Goal: Task Accomplishment & Management: Complete application form

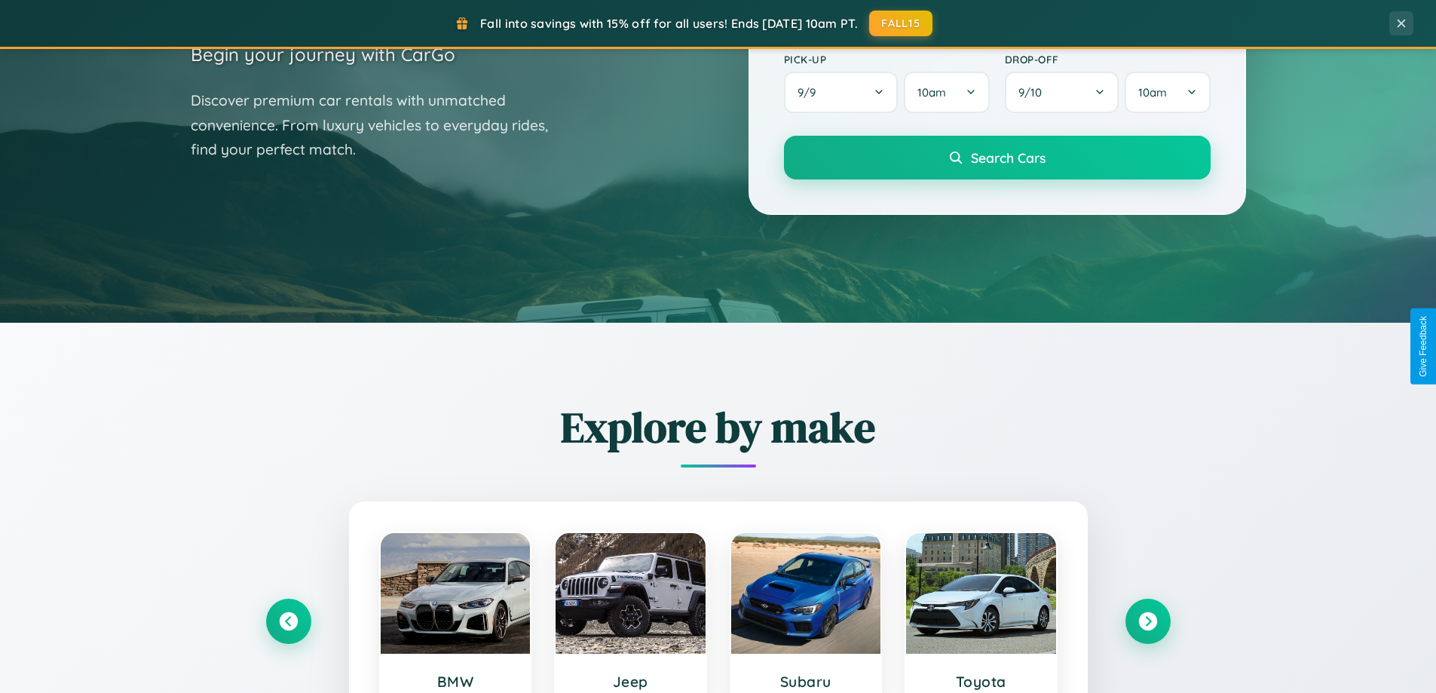
scroll to position [650, 0]
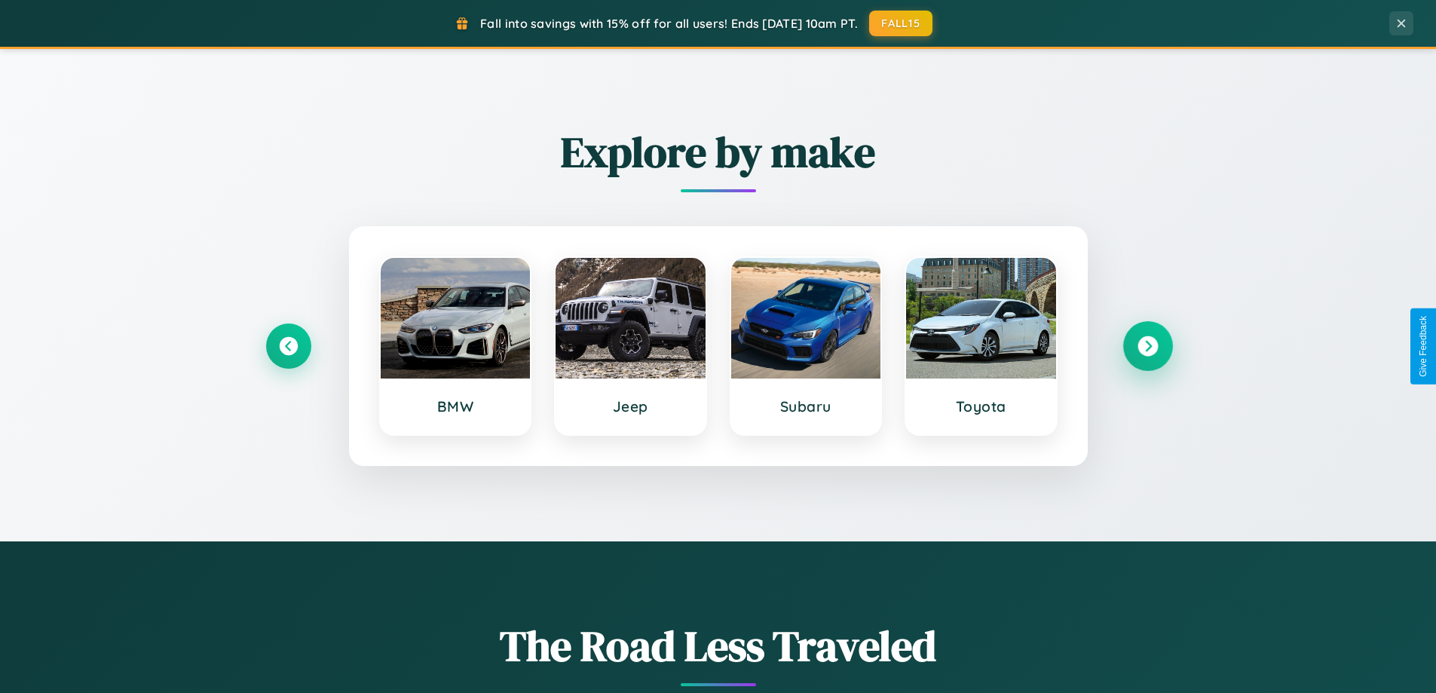
click at [1147, 346] on icon at bounding box center [1148, 346] width 20 height 20
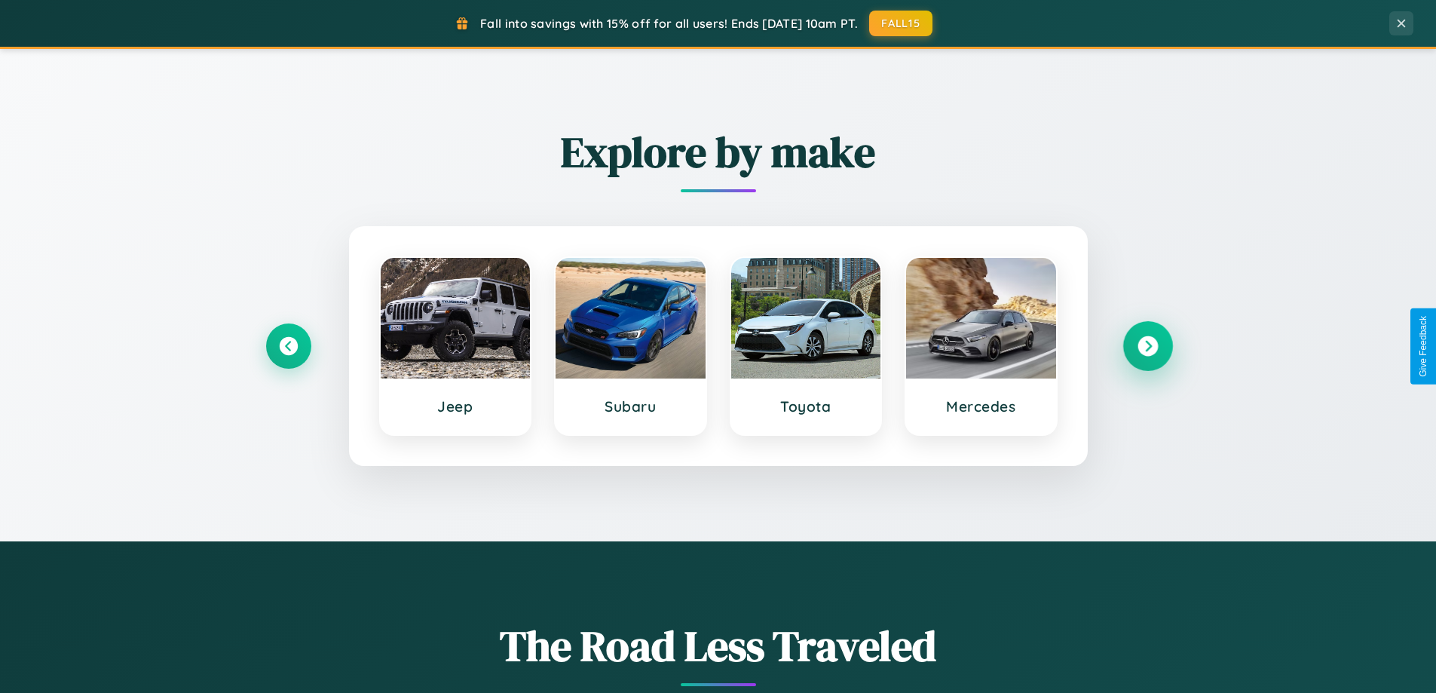
click at [1147, 346] on icon at bounding box center [1148, 346] width 20 height 20
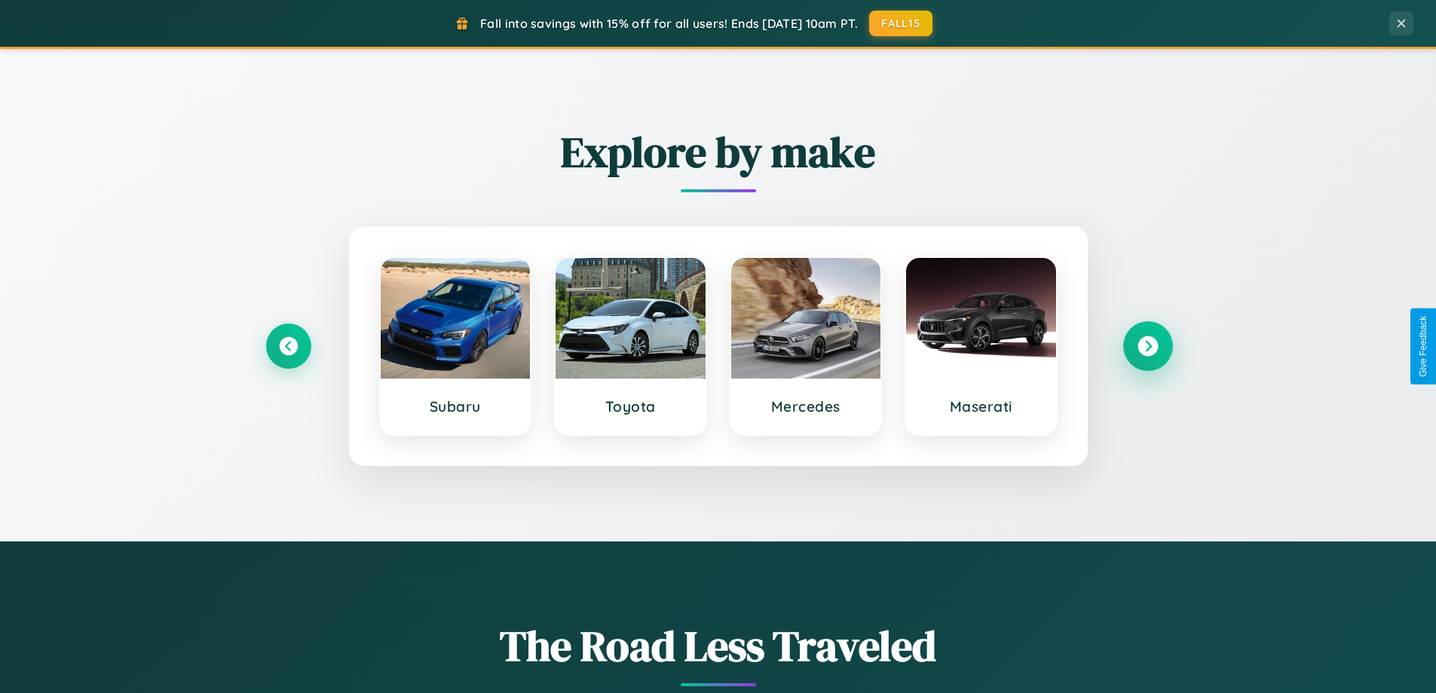
click at [1147, 346] on icon at bounding box center [1148, 346] width 20 height 20
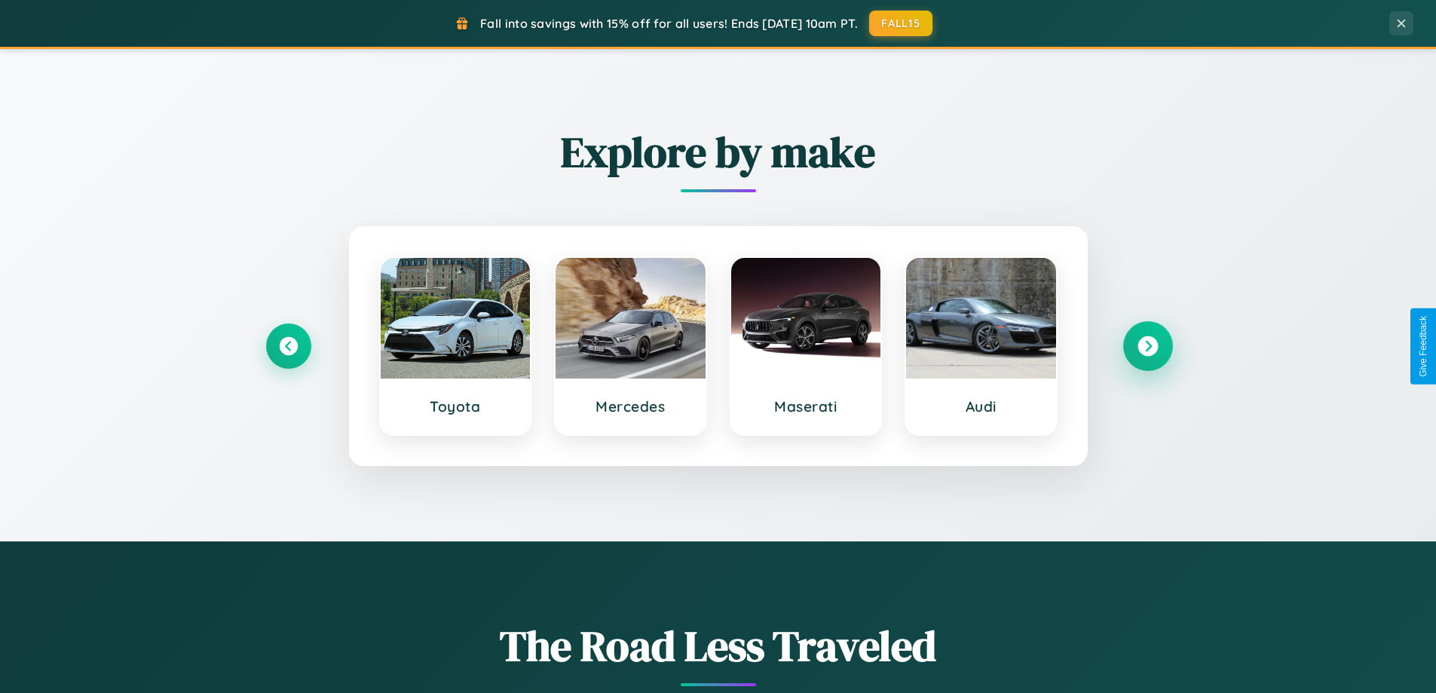
click at [1147, 346] on icon at bounding box center [1148, 346] width 20 height 20
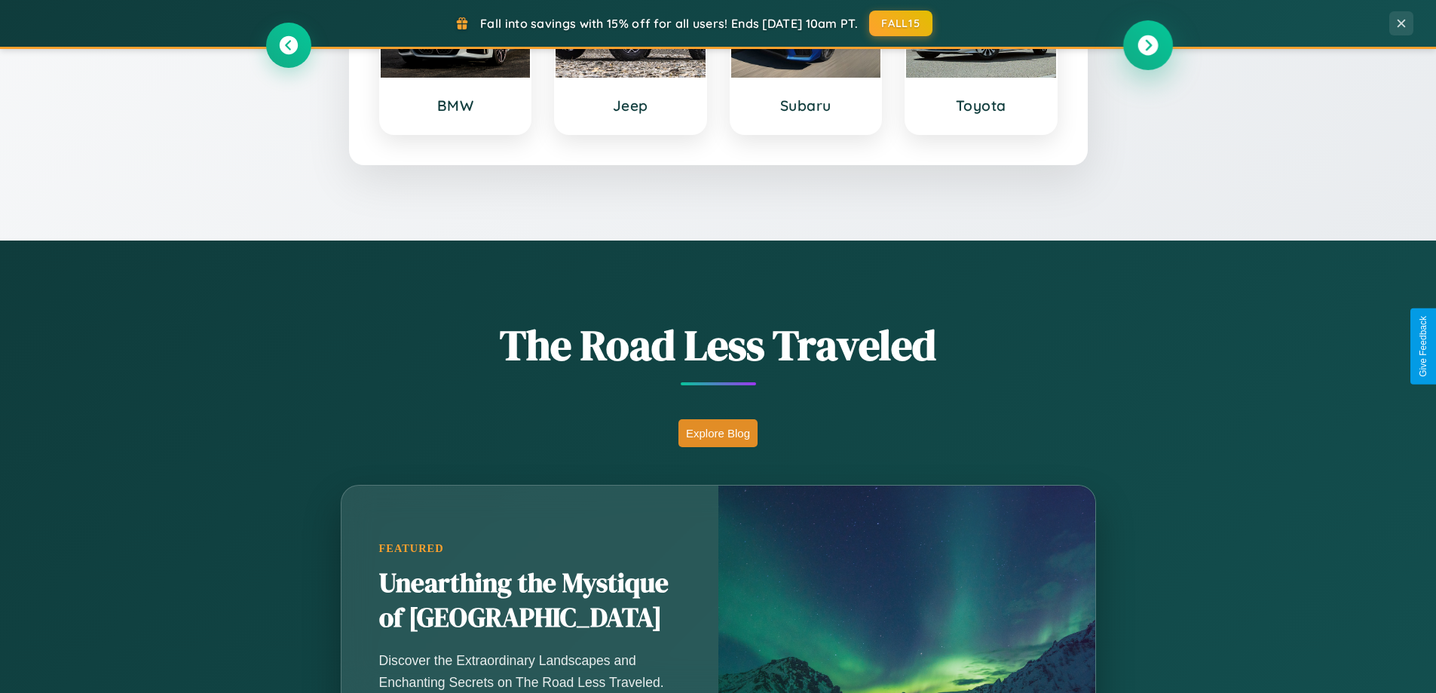
scroll to position [2422, 0]
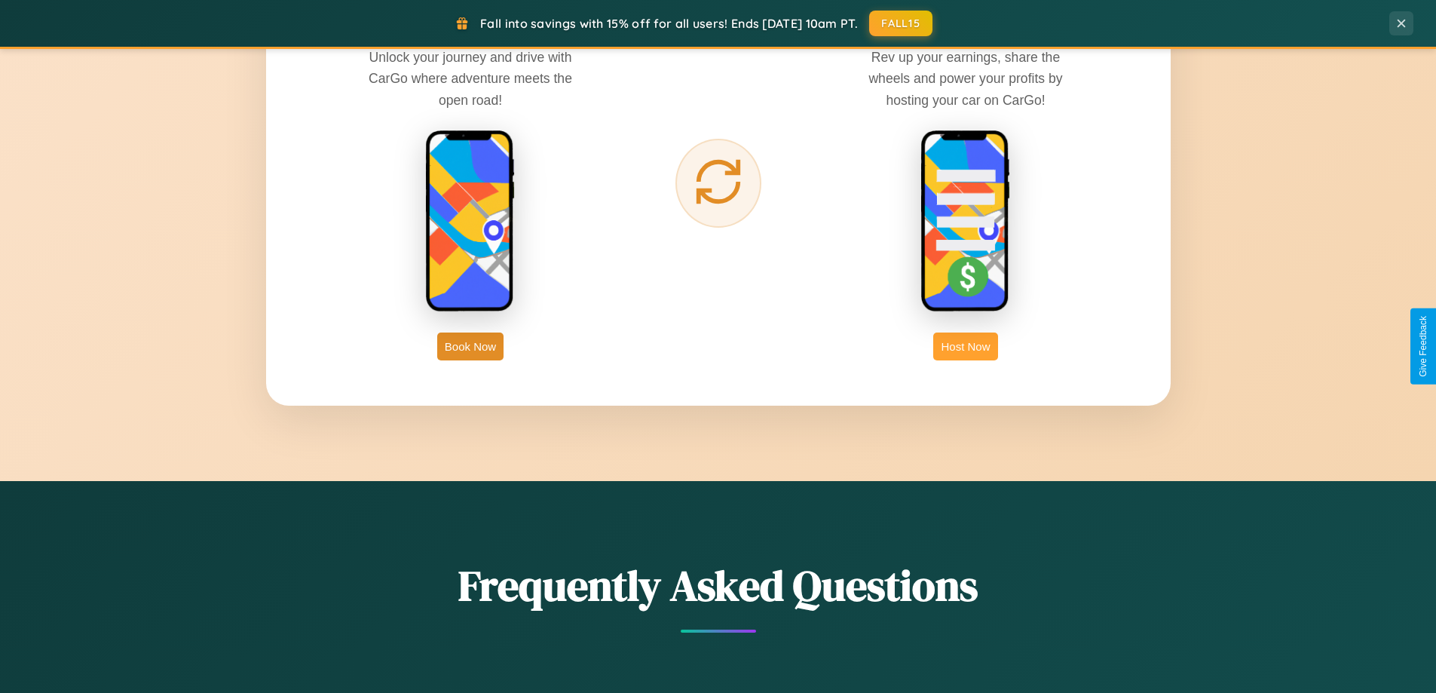
click at [966, 346] on button "Host Now" at bounding box center [965, 346] width 64 height 28
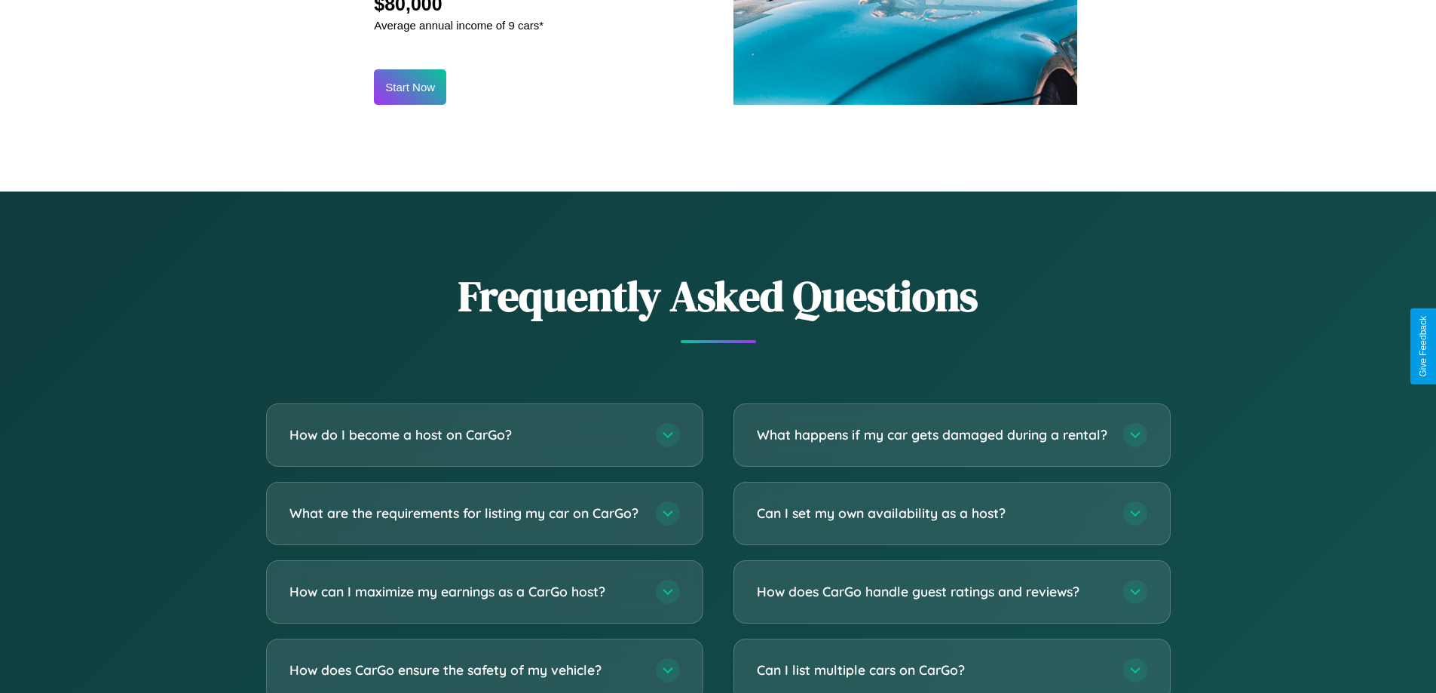
scroll to position [2038, 0]
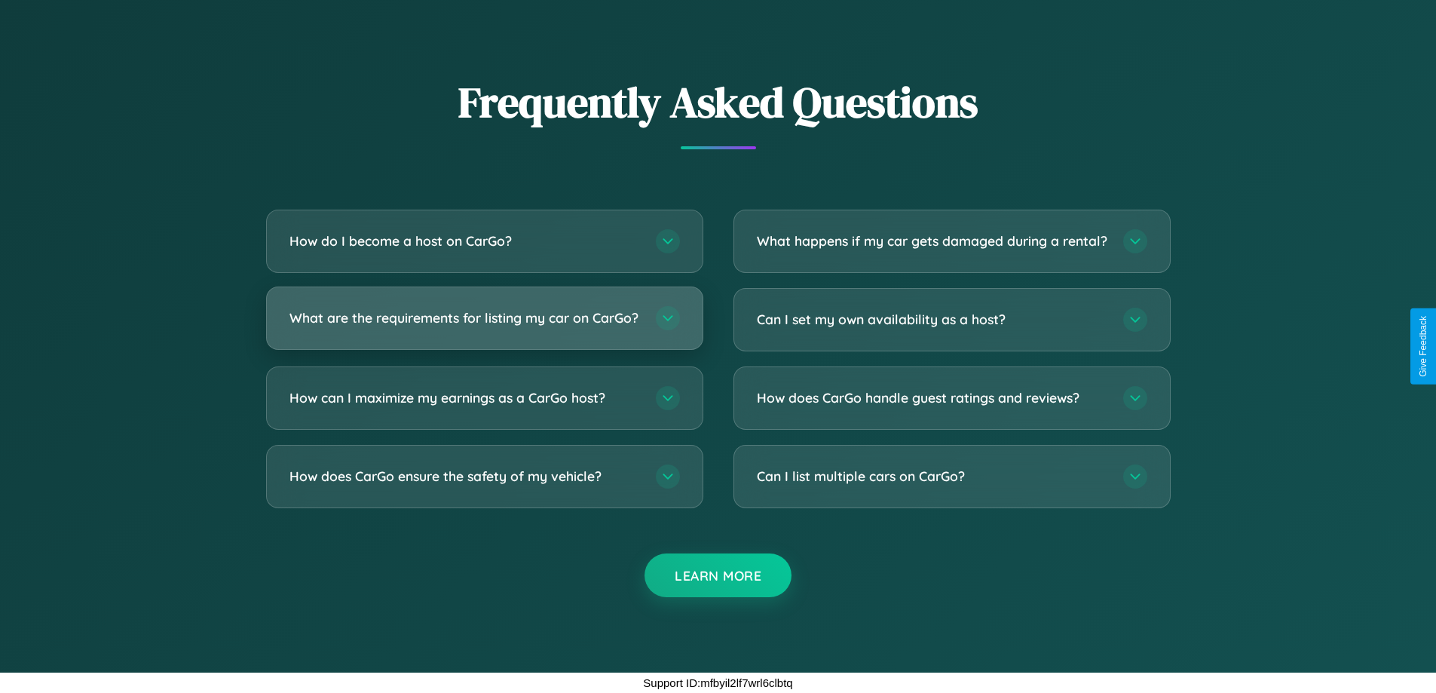
click at [484, 311] on h3 "What are the requirements for listing my car on CarGo?" at bounding box center [464, 317] width 351 height 19
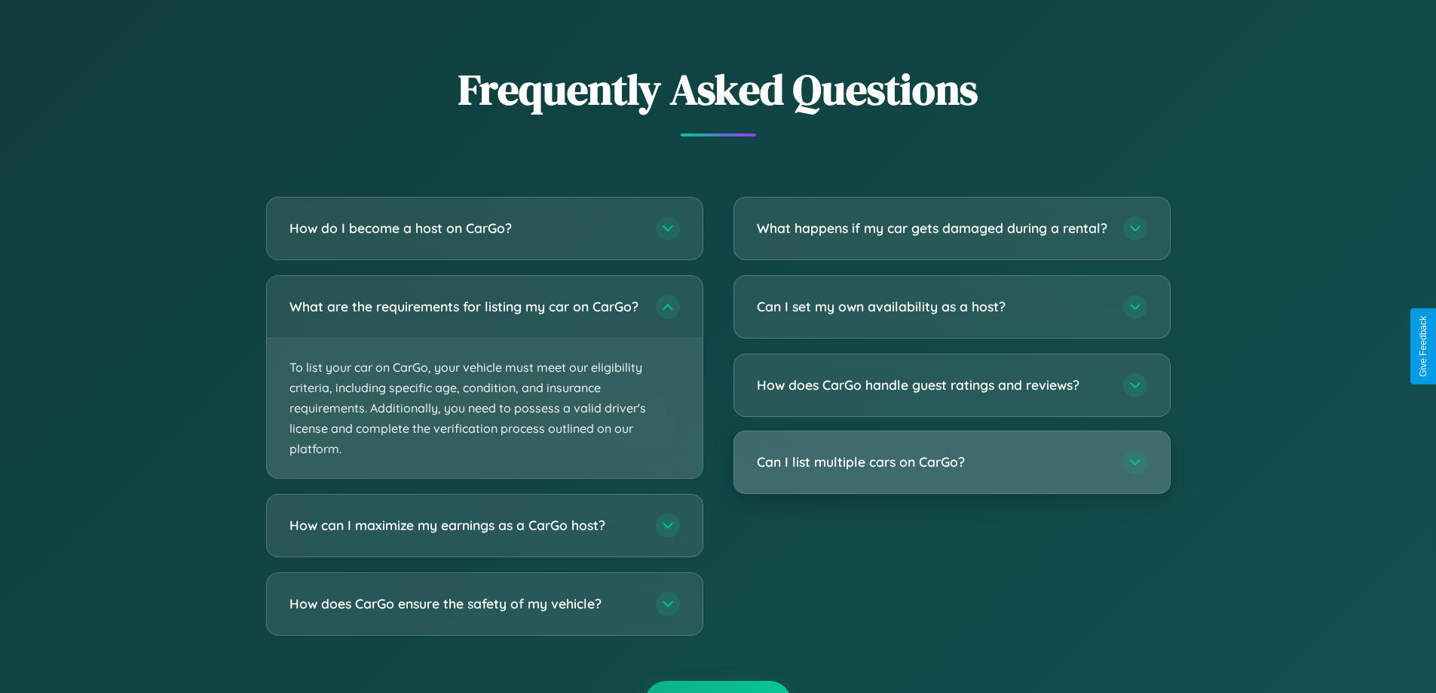
click at [951, 471] on h3 "Can I list multiple cars on CarGo?" at bounding box center [932, 461] width 351 height 19
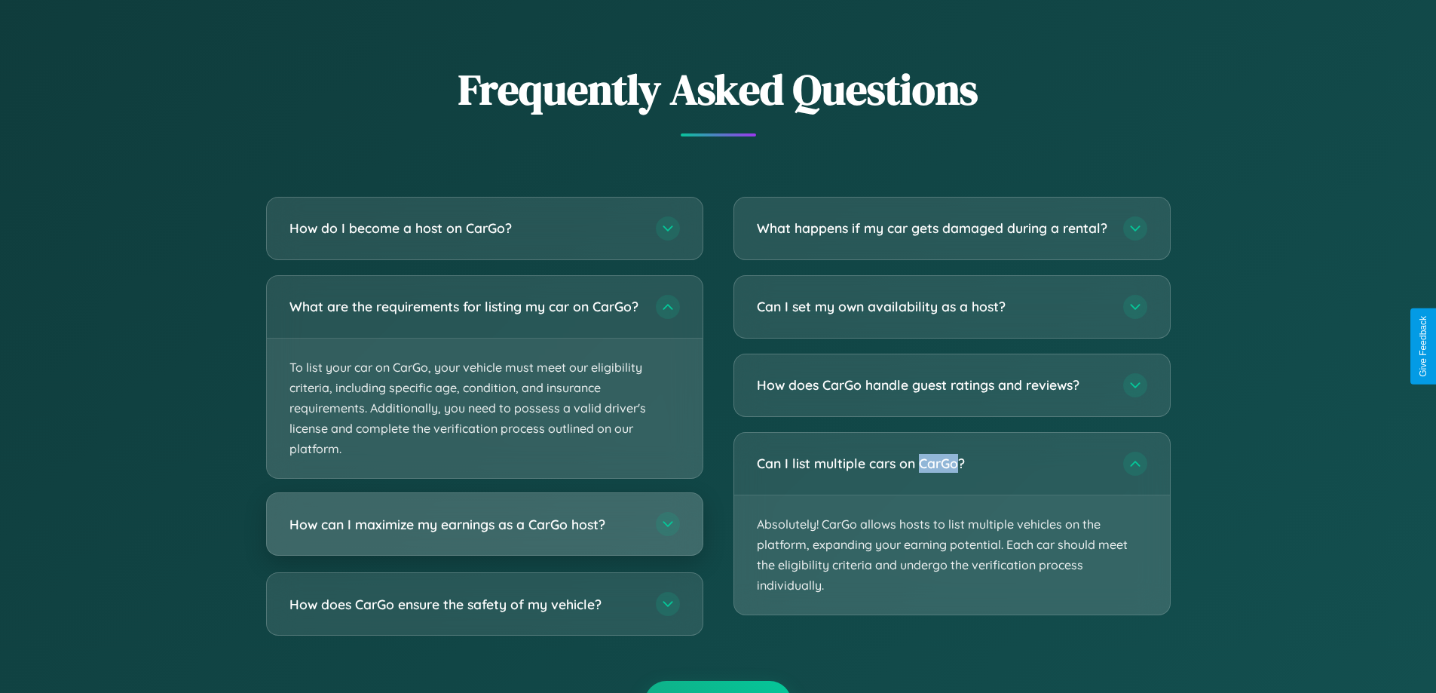
click at [484, 534] on h3 "How can I maximize my earnings as a CarGo host?" at bounding box center [464, 524] width 351 height 19
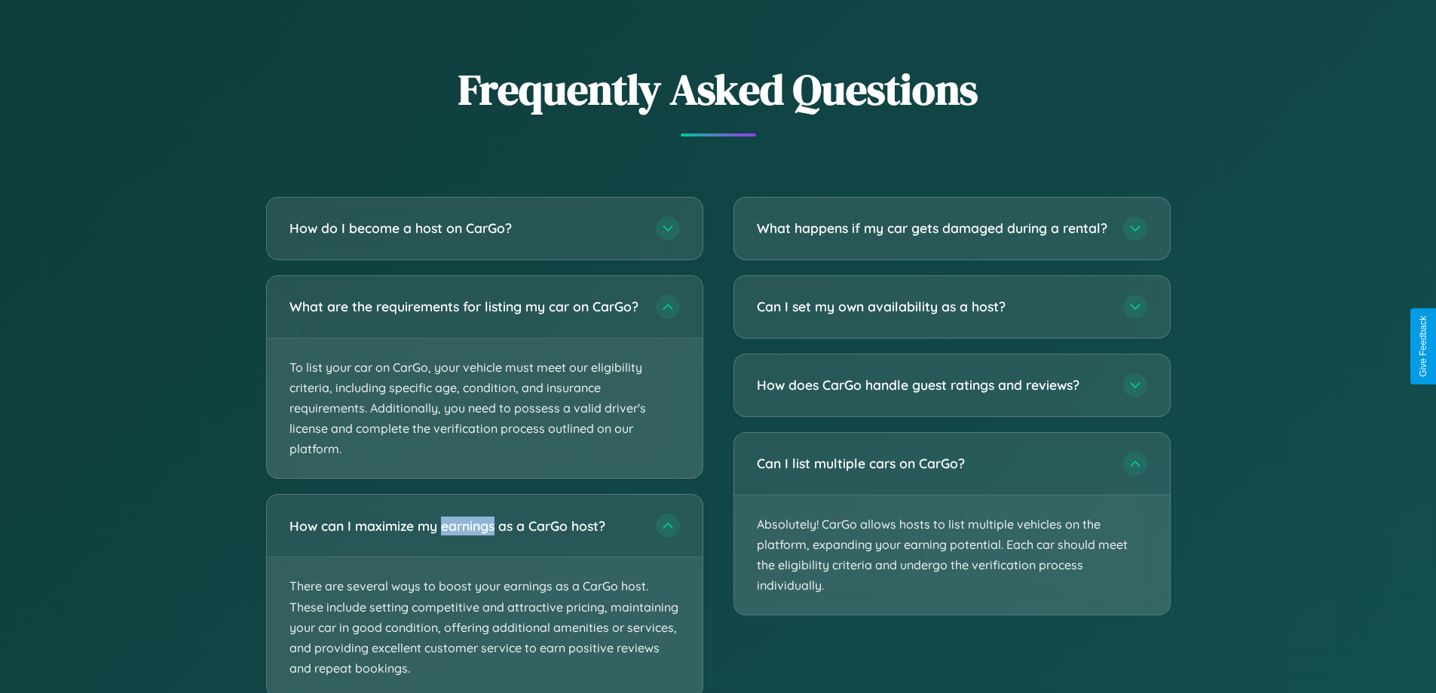
scroll to position [2135, 0]
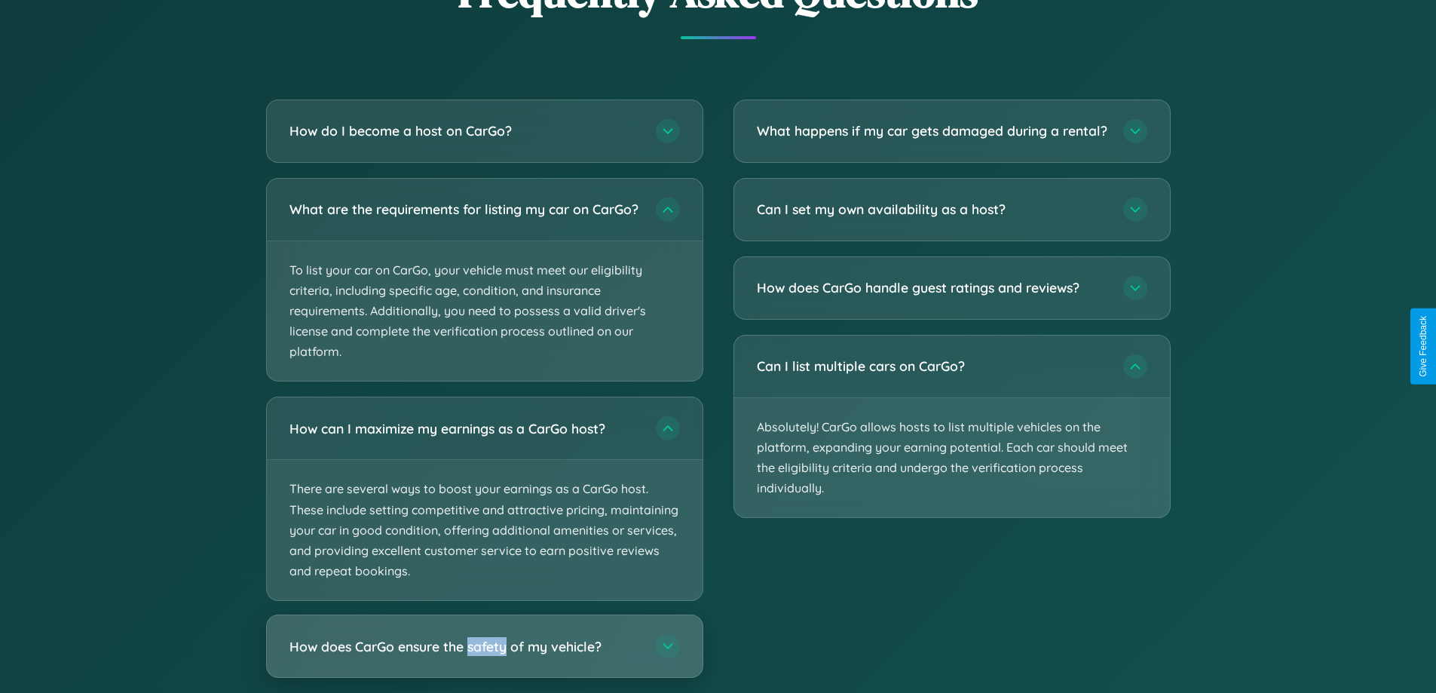
click at [484, 656] on h3 "How does CarGo ensure the safety of my vehicle?" at bounding box center [464, 646] width 351 height 19
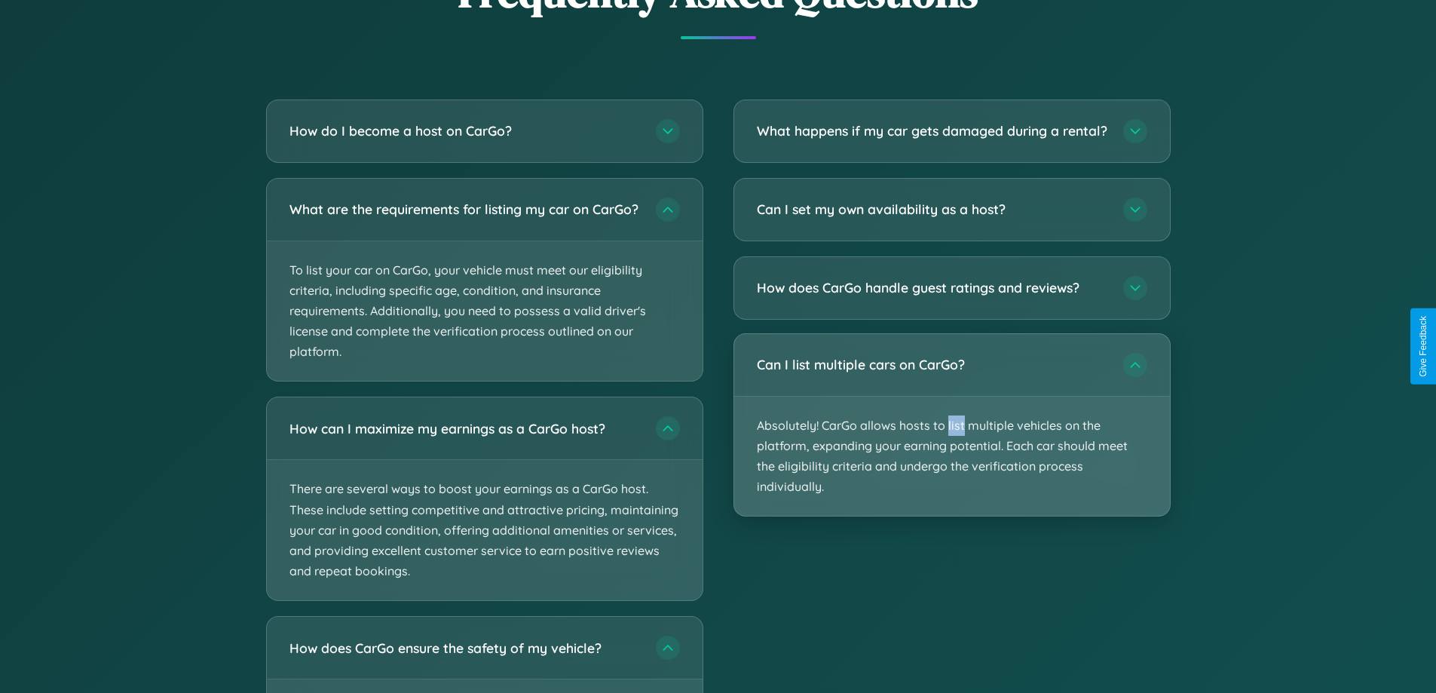
click at [951, 438] on p "Absolutely! CarGo allows hosts to list multiple vehicles on the platform, expan…" at bounding box center [952, 457] width 436 height 120
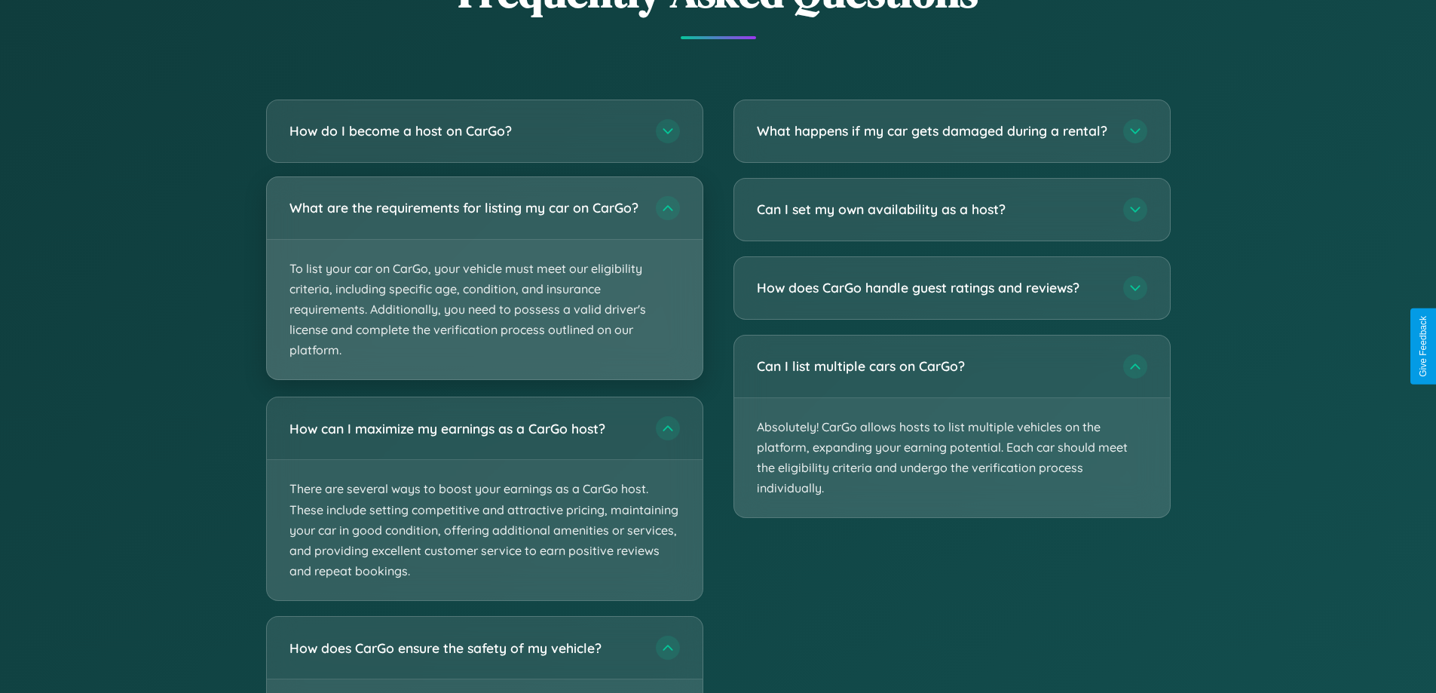
click at [484, 284] on p "To list your car on CarGo, your vehicle must meet our eligibility criteria, inc…" at bounding box center [485, 310] width 436 height 140
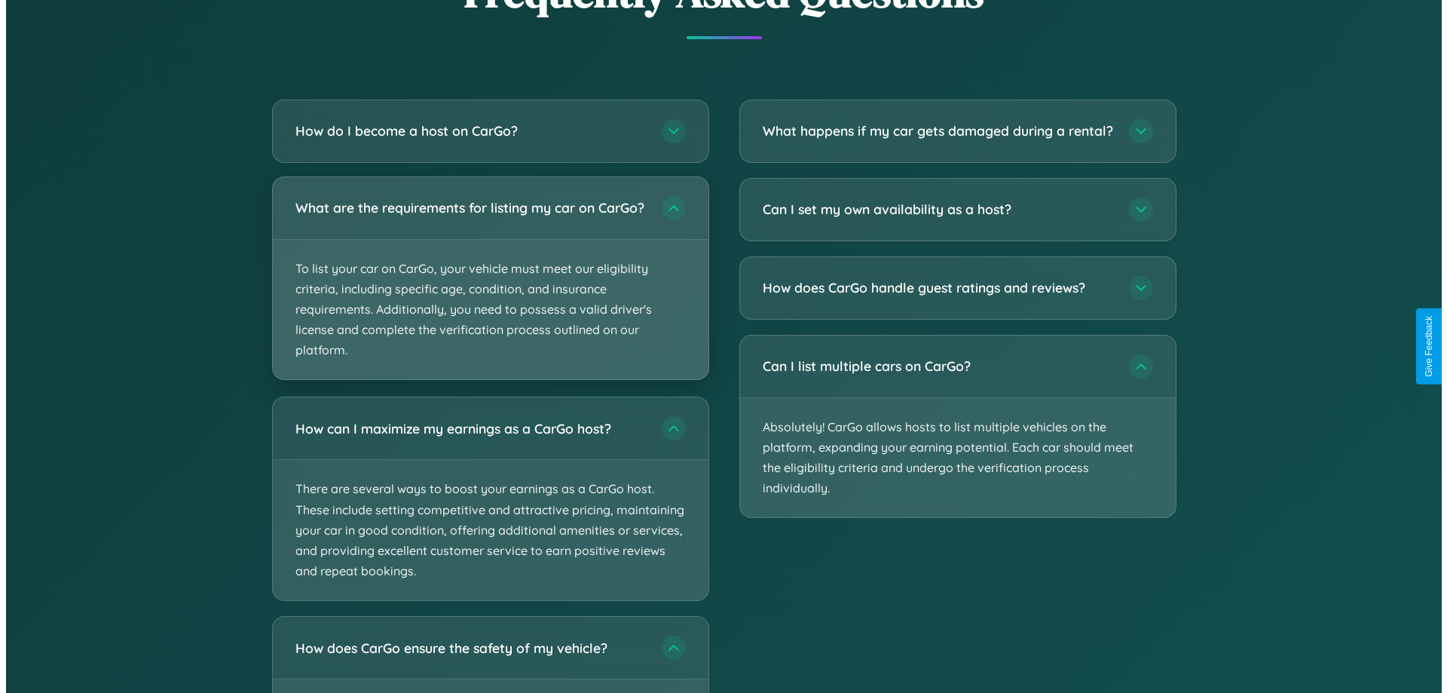
scroll to position [728, 0]
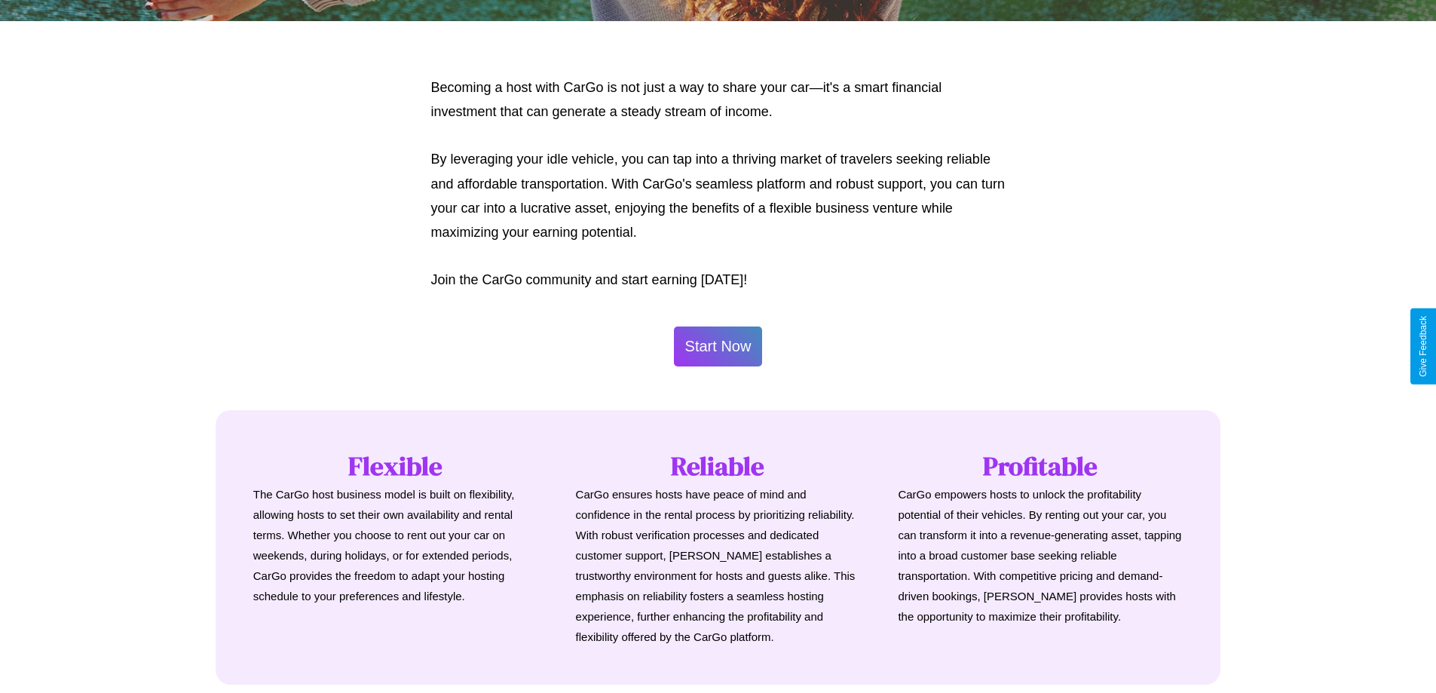
click at [718, 346] on button "Start Now" at bounding box center [718, 346] width 89 height 40
